Goal: Find specific page/section: Find specific page/section

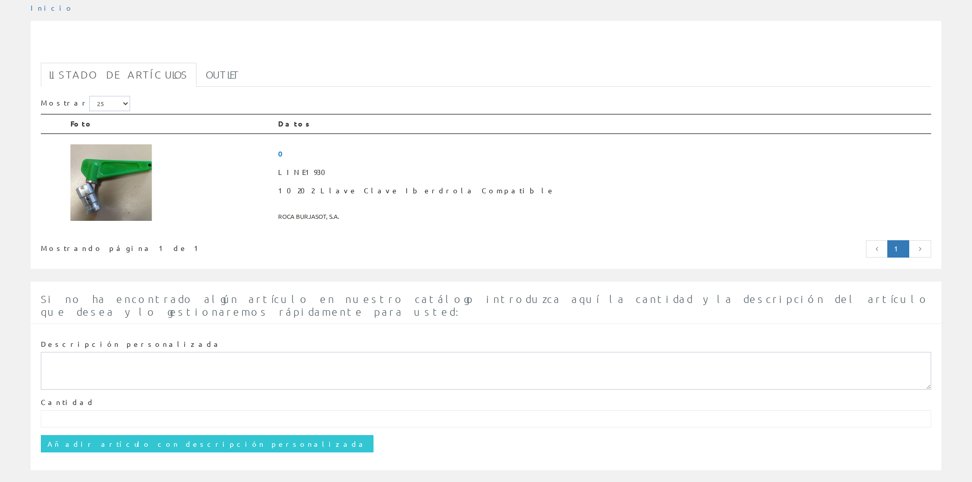
scroll to position [107, 0]
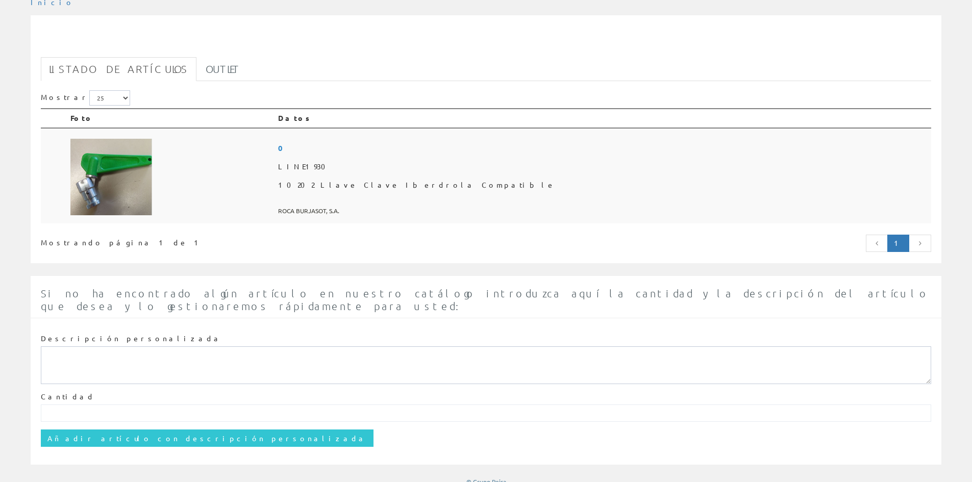
click at [136, 160] on img at bounding box center [111, 177] width 82 height 77
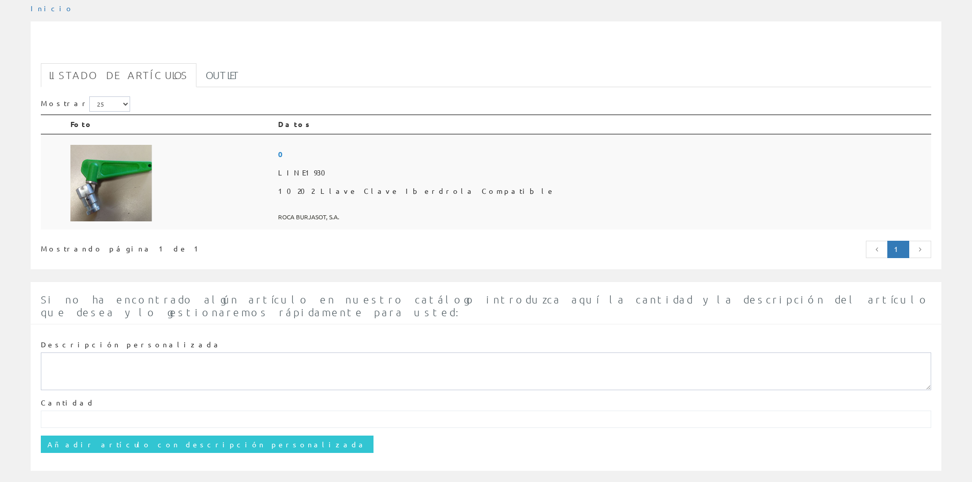
scroll to position [102, 0]
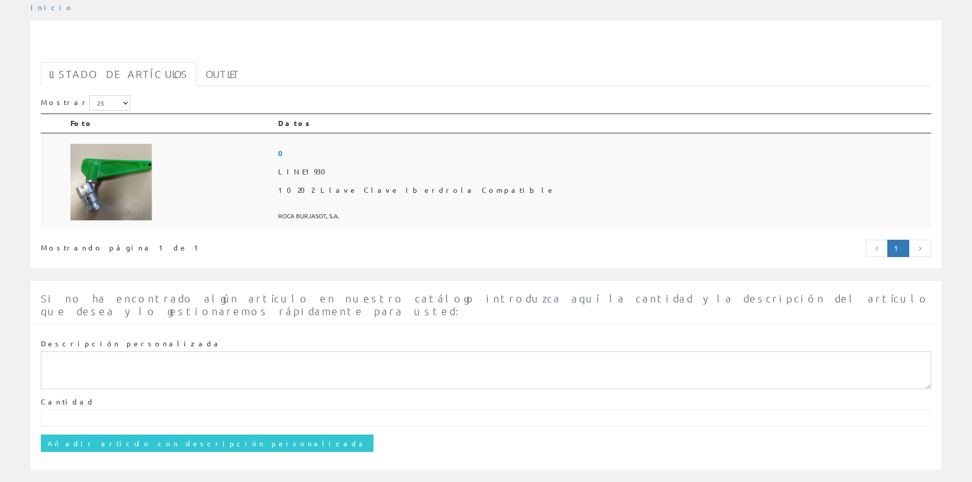
click at [108, 177] on img at bounding box center [111, 182] width 82 height 77
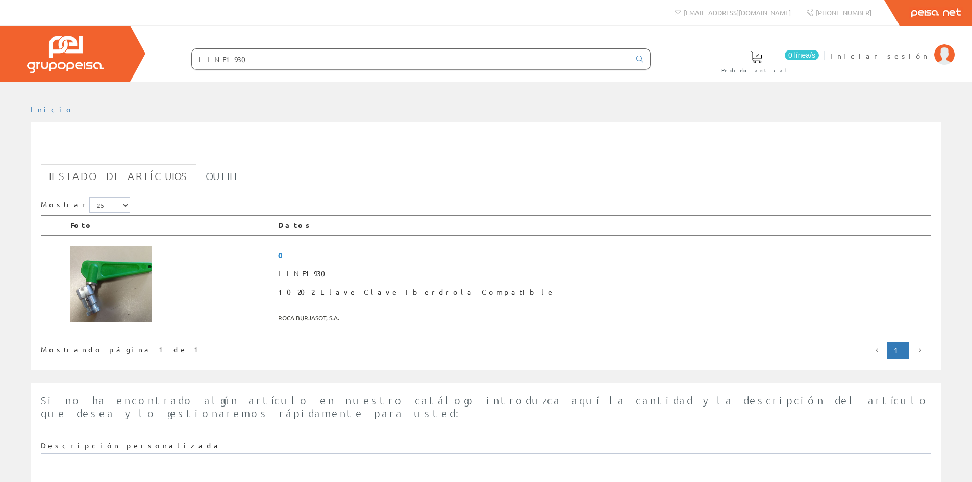
scroll to position [102, 0]
